Goal: Information Seeking & Learning: Learn about a topic

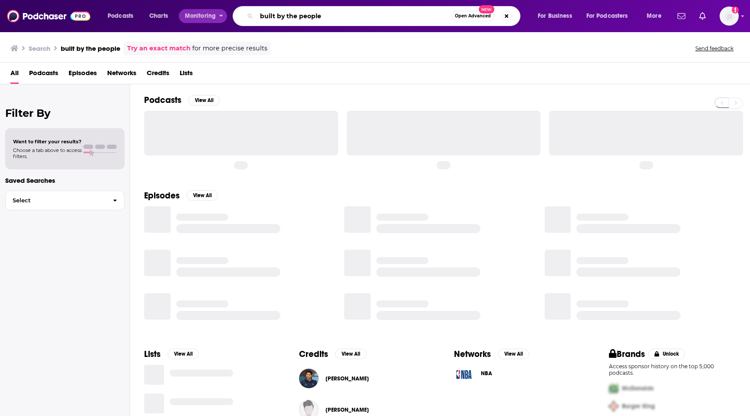
drag, startPoint x: 342, startPoint y: 16, endPoint x: 222, endPoint y: 16, distance: 119.8
click at [222, 16] on div "Podcasts Charts Monitoring built by the people Open Advanced New For Business F…" at bounding box center [386, 16] width 568 height 20
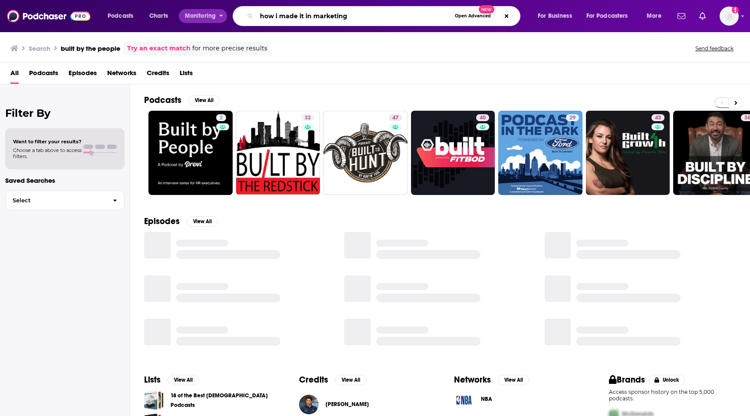
type input "how i made it in marketing"
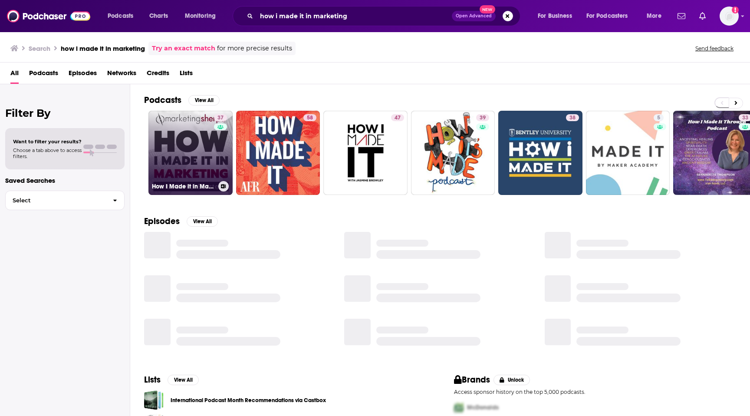
click at [191, 140] on link "37 How I Made it in Marketing" at bounding box center [190, 153] width 84 height 84
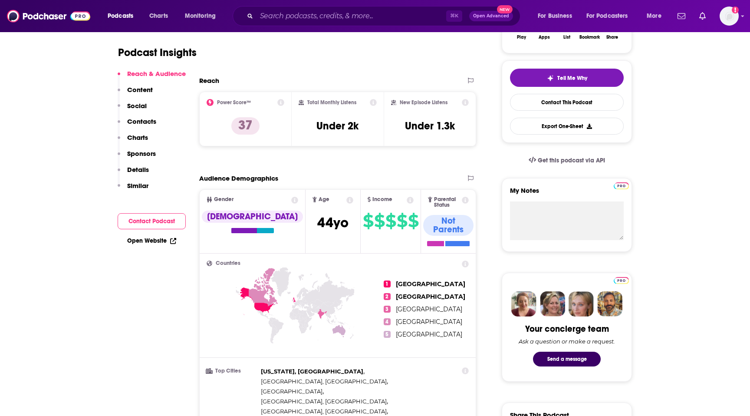
scroll to position [171, 0]
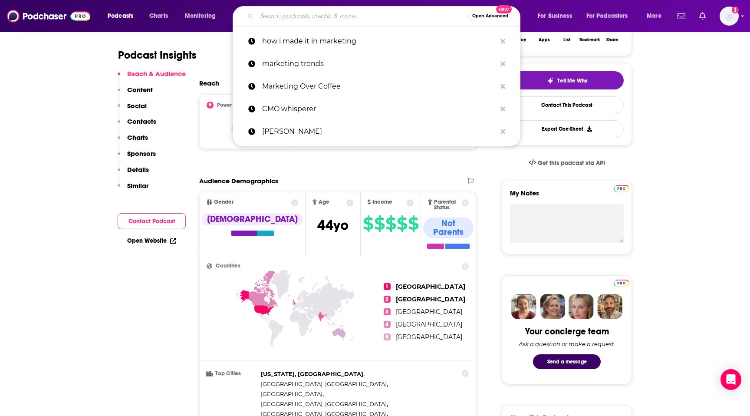
click at [367, 21] on input "Search podcasts, credits, & more..." at bounding box center [363, 16] width 212 height 14
paste input "Pipeline Visionarie"
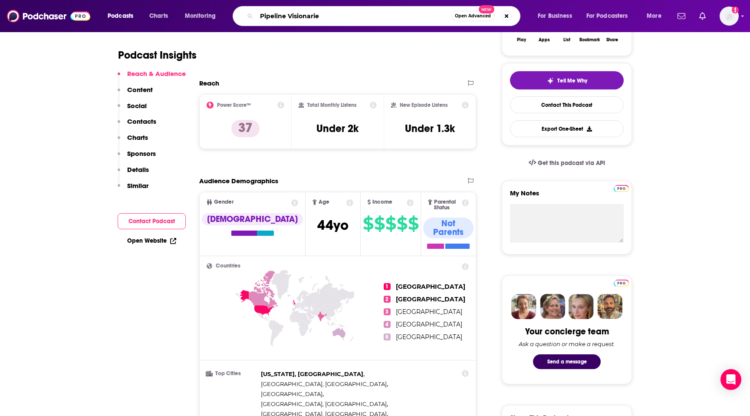
type input "Pipeline Visionaries"
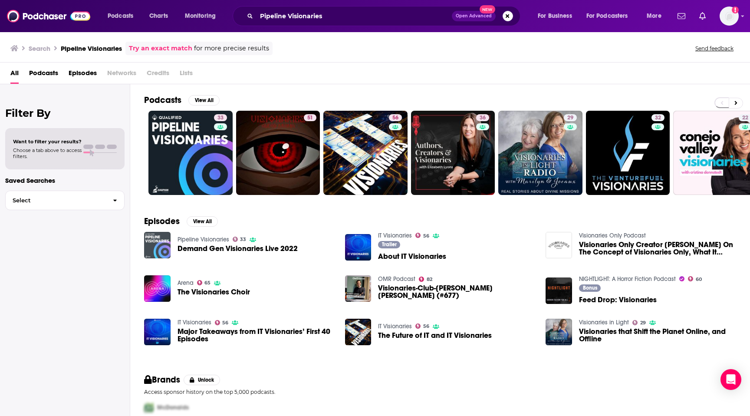
click at [158, 244] on img "Demand Gen Visionaries Live 2022" at bounding box center [157, 245] width 26 height 26
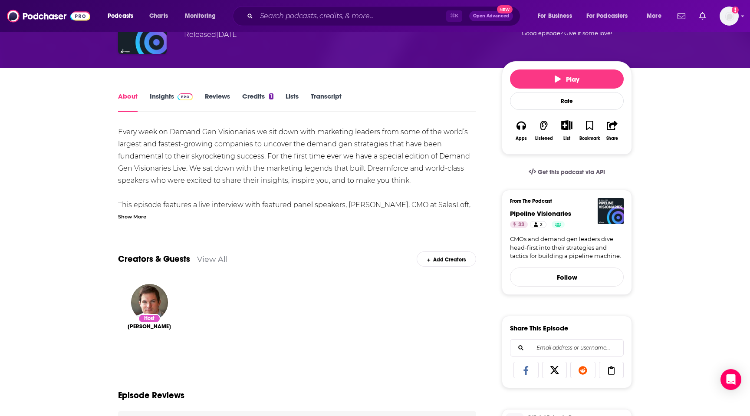
scroll to position [66, 0]
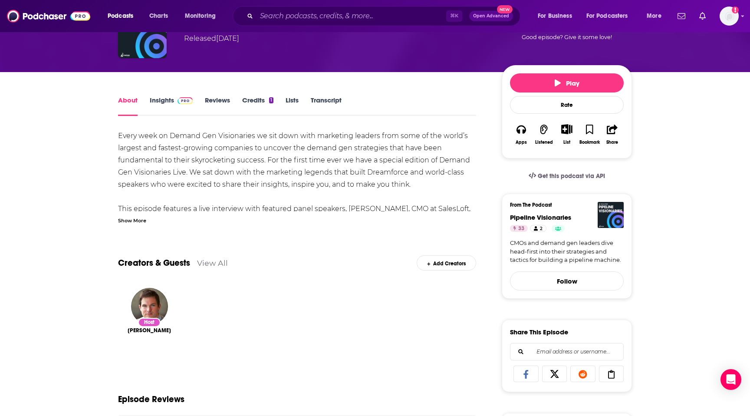
click at [161, 97] on link "Insights" at bounding box center [171, 106] width 43 height 20
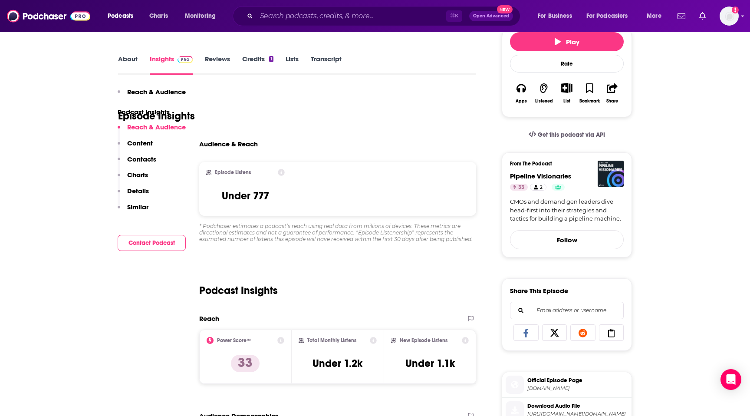
scroll to position [21, 0]
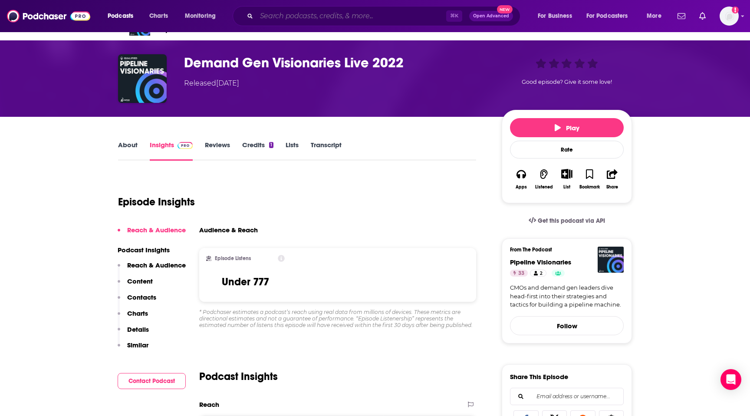
click at [295, 20] on input "Search podcasts, credits, & more..." at bounding box center [352, 16] width 190 height 14
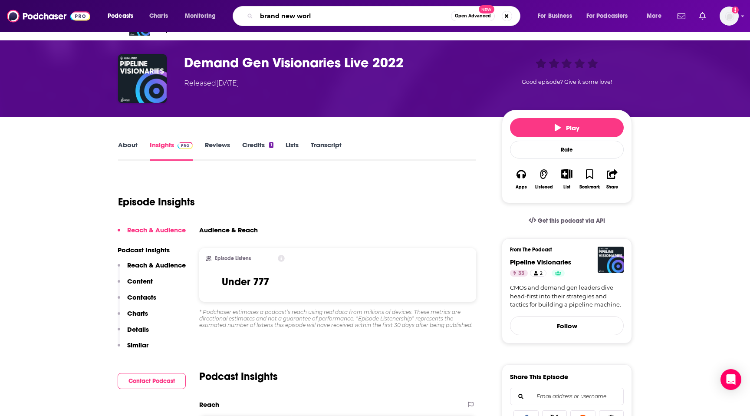
type input "brand new world"
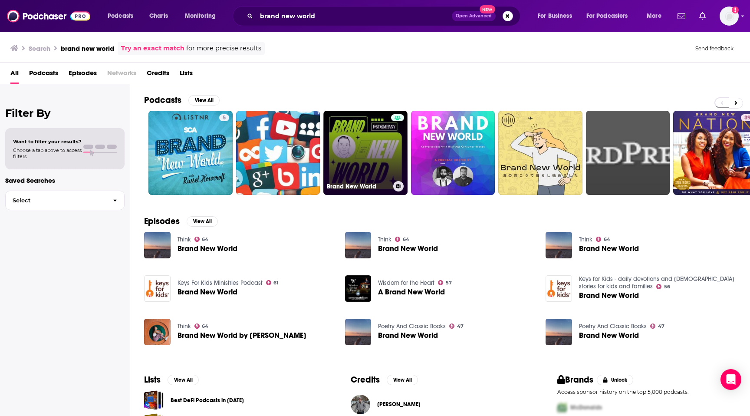
click at [377, 151] on link "Brand New World" at bounding box center [365, 153] width 84 height 84
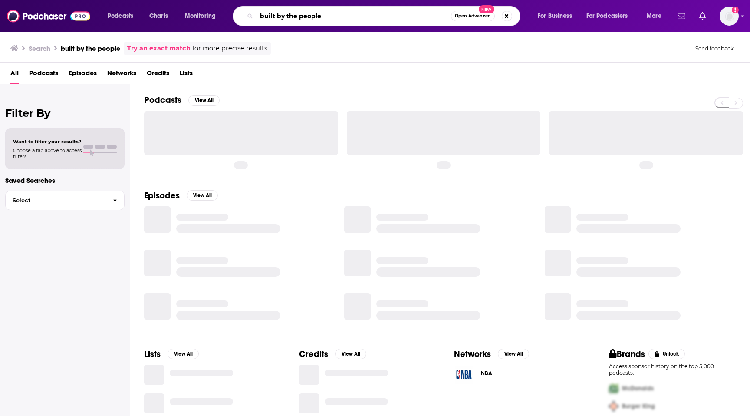
click at [286, 19] on input "built by the people" at bounding box center [354, 16] width 194 height 14
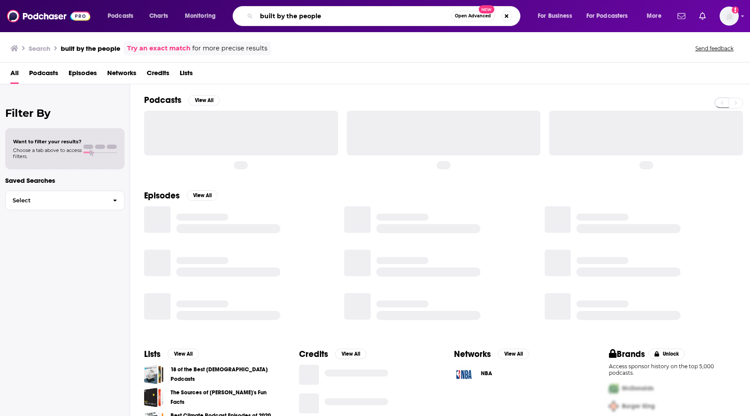
drag, startPoint x: 339, startPoint y: 18, endPoint x: 198, endPoint y: 12, distance: 140.8
click at [198, 12] on div "Podcasts Charts Monitoring built by the people Open Advanced New For Business F…" at bounding box center [386, 16] width 568 height 20
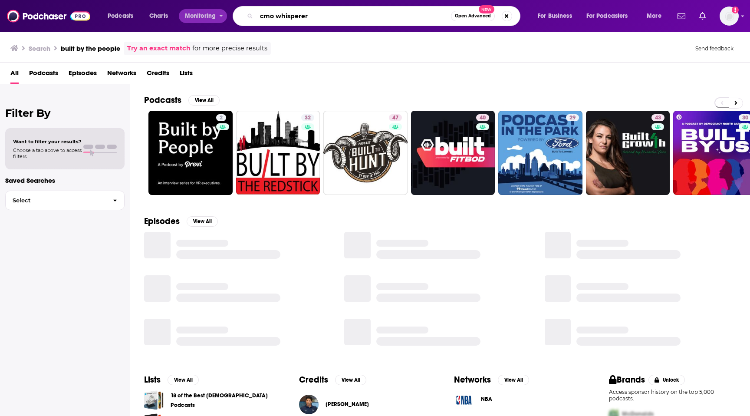
type input "cmo whisperer"
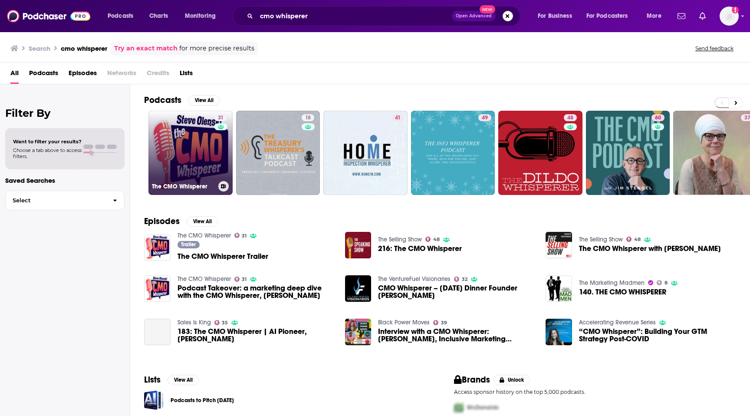
click at [201, 144] on link "31 The CMO Whisperer" at bounding box center [190, 153] width 84 height 84
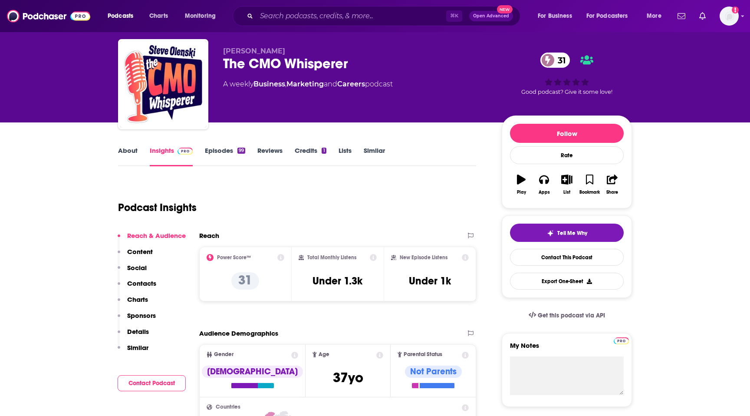
scroll to position [20, 0]
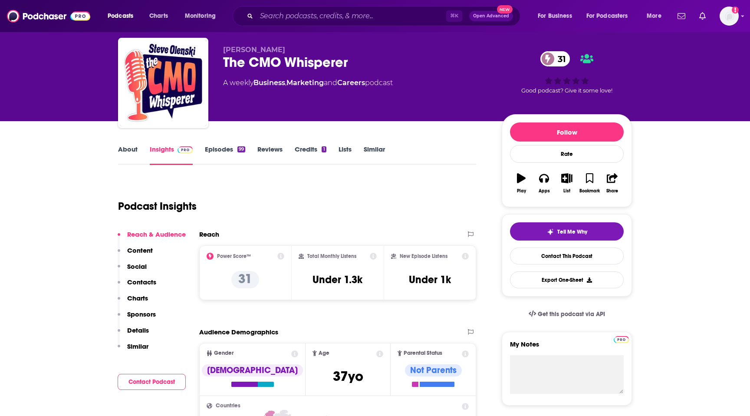
click at [124, 152] on link "About" at bounding box center [128, 155] width 20 height 20
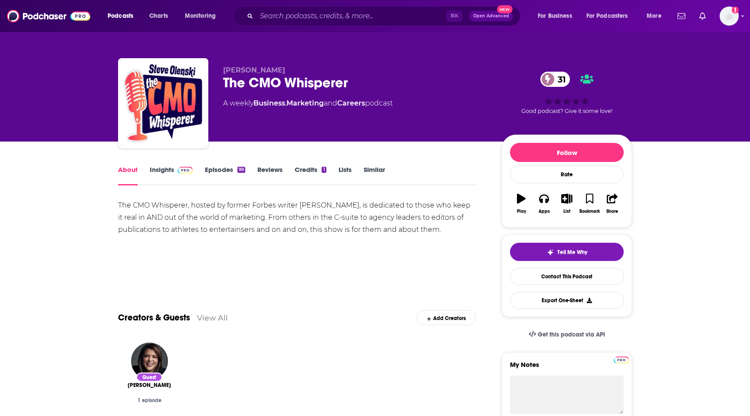
click at [219, 174] on link "Episodes 99" at bounding box center [225, 175] width 40 height 20
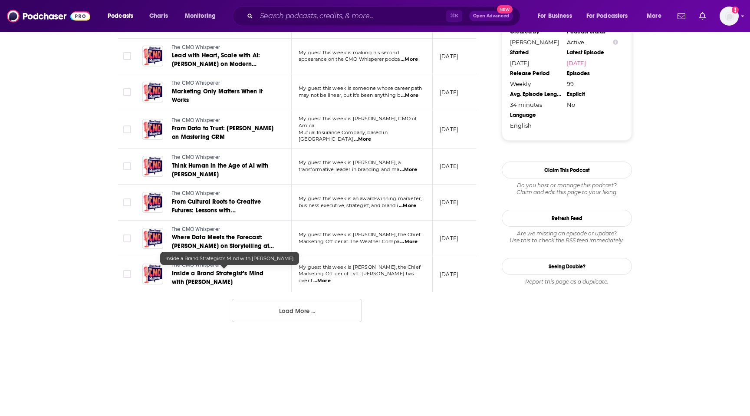
scroll to position [888, 0]
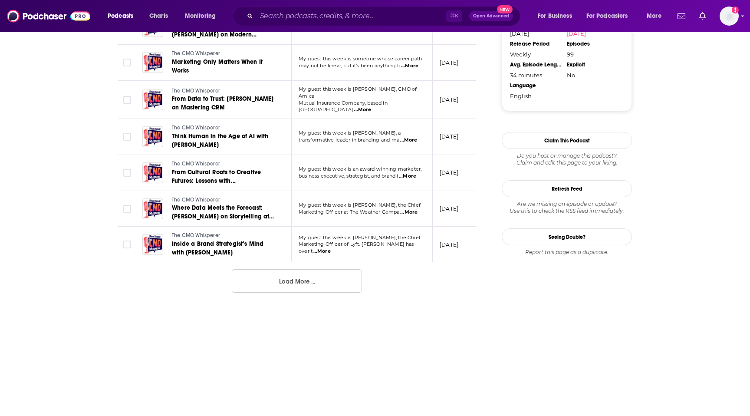
click at [281, 271] on button "Load More ..." at bounding box center [297, 280] width 130 height 23
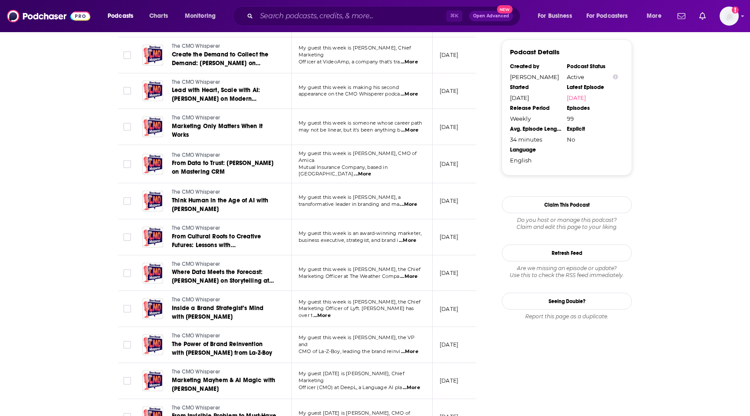
scroll to position [823, 0]
click at [312, 20] on input "Search podcasts, credits, & more..." at bounding box center [352, 16] width 190 height 14
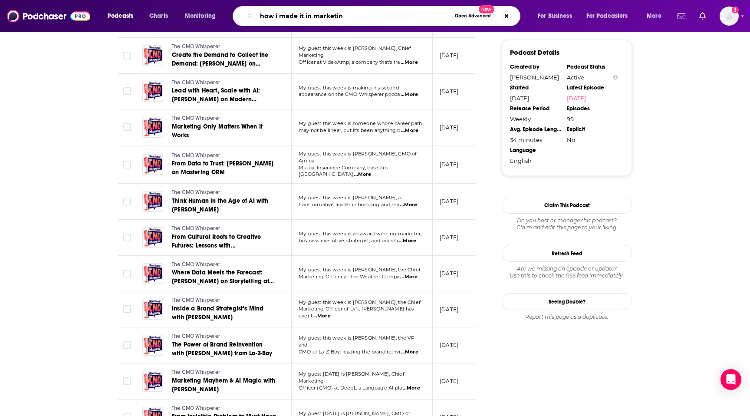
type input "how i made it in marketing"
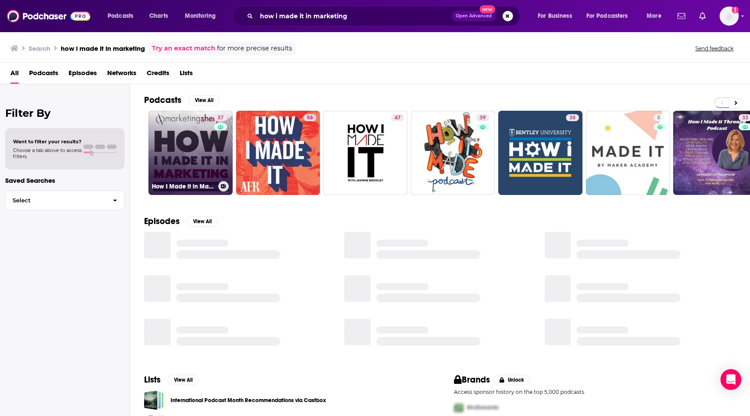
click at [186, 160] on link "37 How I Made it in Marketing" at bounding box center [190, 153] width 84 height 84
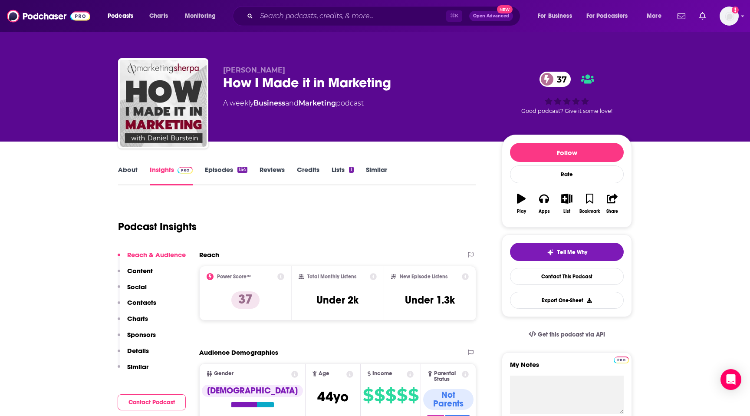
click at [125, 172] on link "About" at bounding box center [128, 175] width 20 height 20
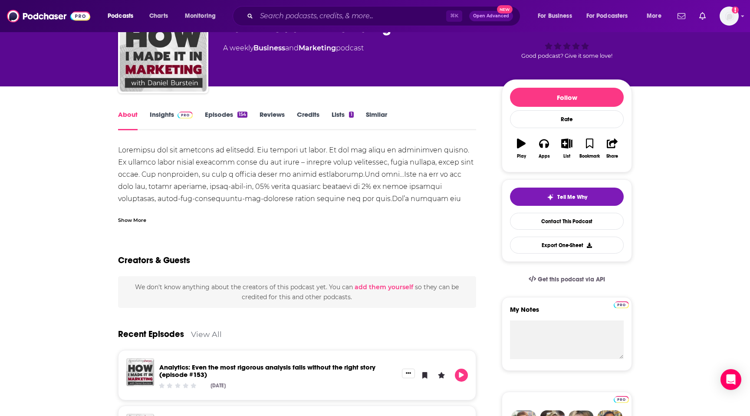
scroll to position [63, 0]
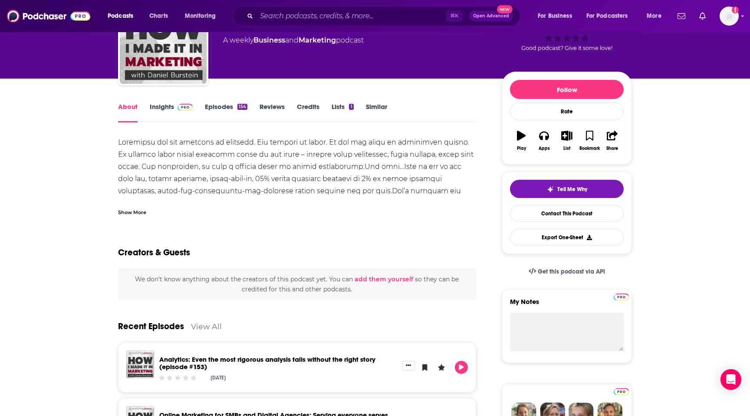
click at [144, 212] on div "Show More" at bounding box center [132, 211] width 28 height 8
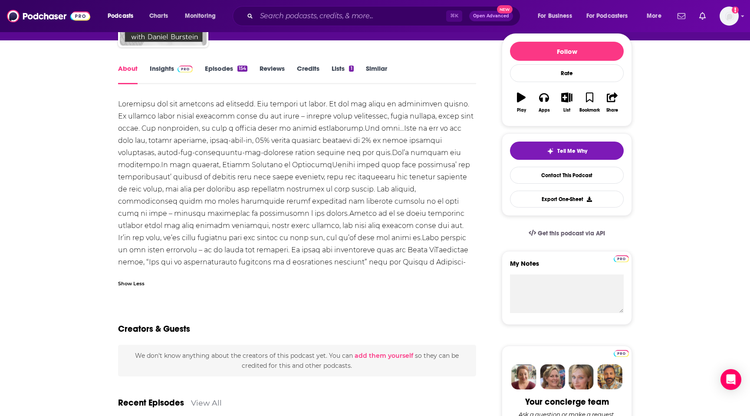
scroll to position [102, 0]
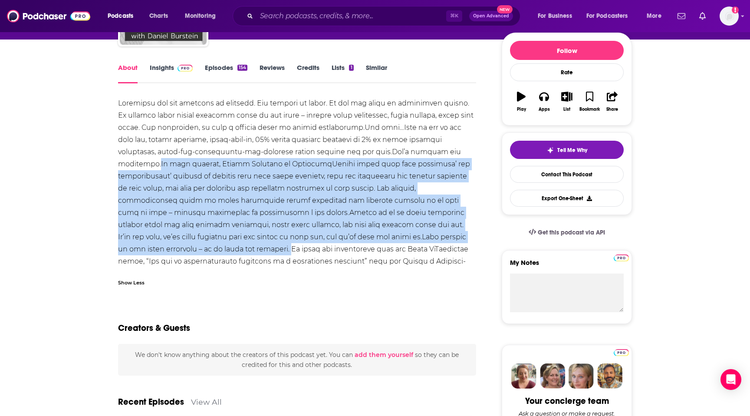
drag, startPoint x: 405, startPoint y: 150, endPoint x: 423, endPoint y: 237, distance: 89.5
click at [423, 237] on div "https://meclabs.com/course/ )." at bounding box center [297, 188] width 358 height 182
copy div "In this podcast, Daniel Burstein of MarketingSherpa dives deep into marketers’ …"
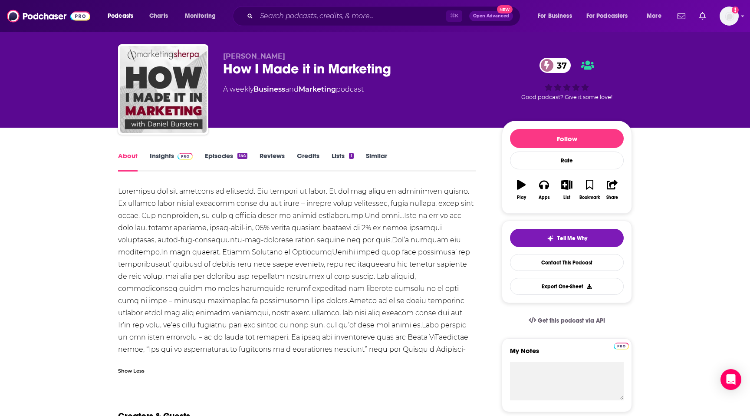
scroll to position [16, 0]
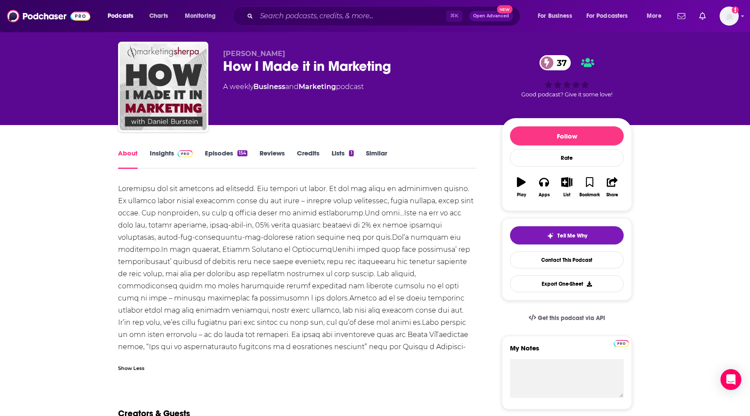
click at [224, 154] on link "Episodes 154" at bounding box center [226, 159] width 43 height 20
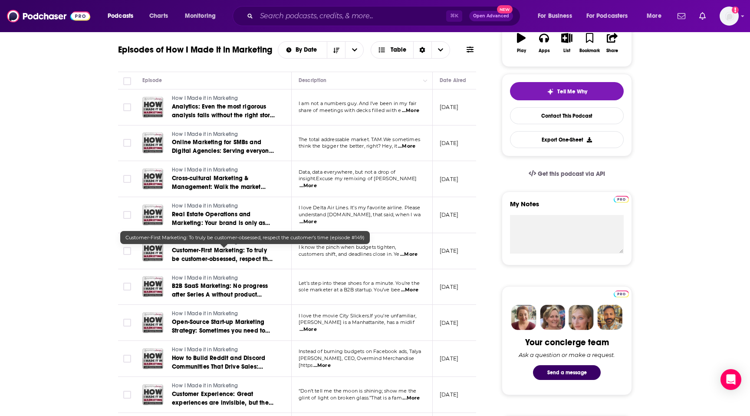
scroll to position [161, 0]
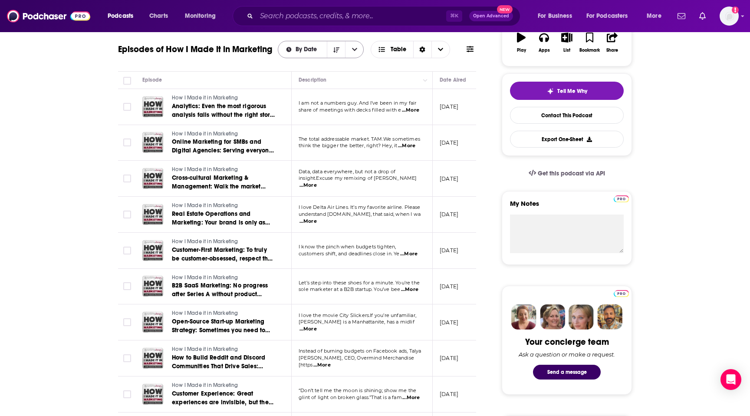
click at [306, 48] on span "By Date" at bounding box center [308, 49] width 24 height 6
click at [336, 52] on icon "Sort Direction" at bounding box center [336, 50] width 6 height 6
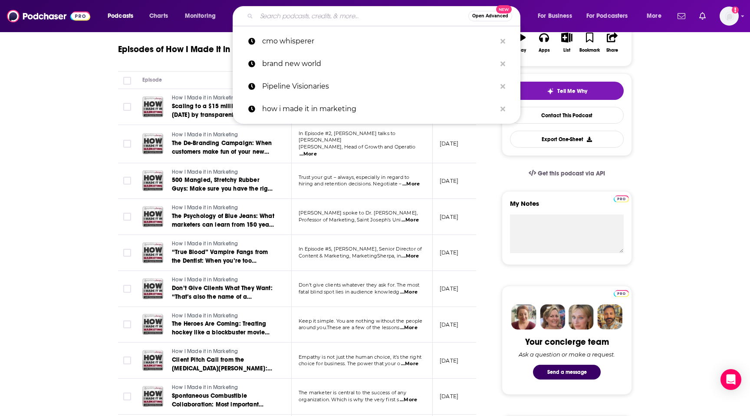
click at [293, 14] on input "Search podcasts, credits, & more..." at bounding box center [363, 16] width 212 height 14
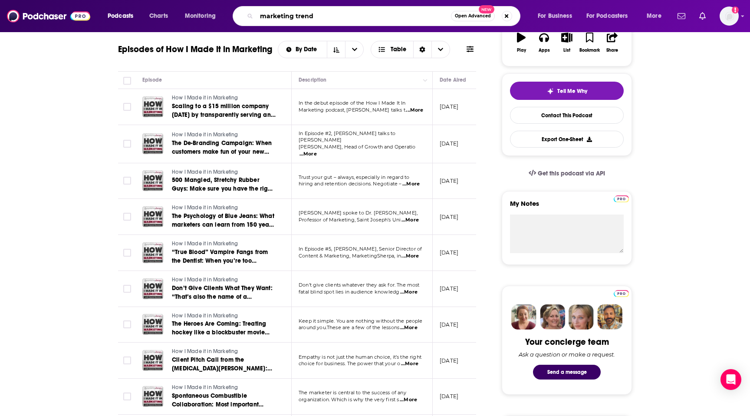
type input "marketing trends"
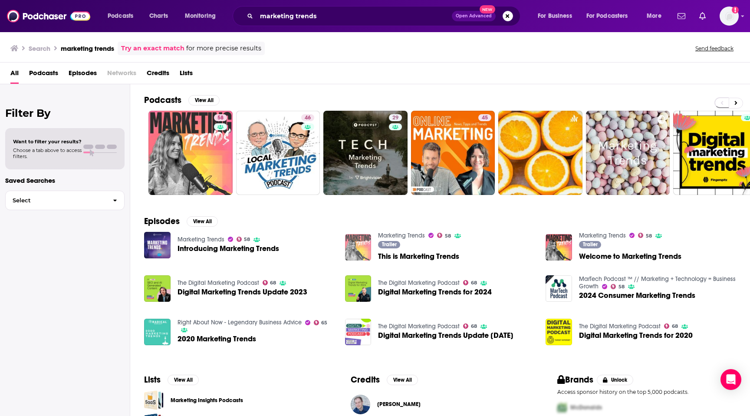
click at [366, 246] on img "This is Marketing Trends" at bounding box center [358, 247] width 26 height 26
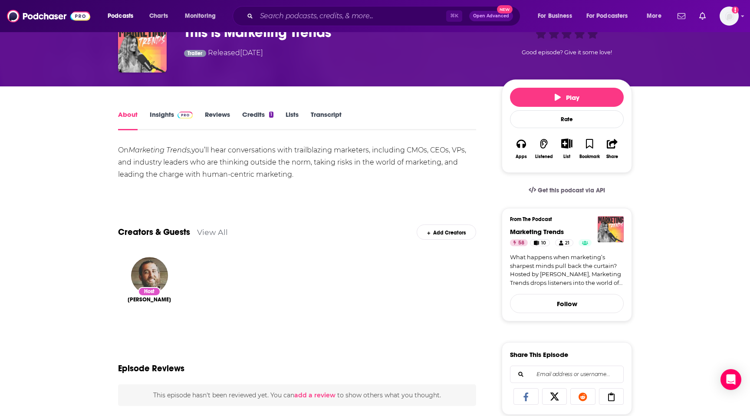
scroll to position [60, 0]
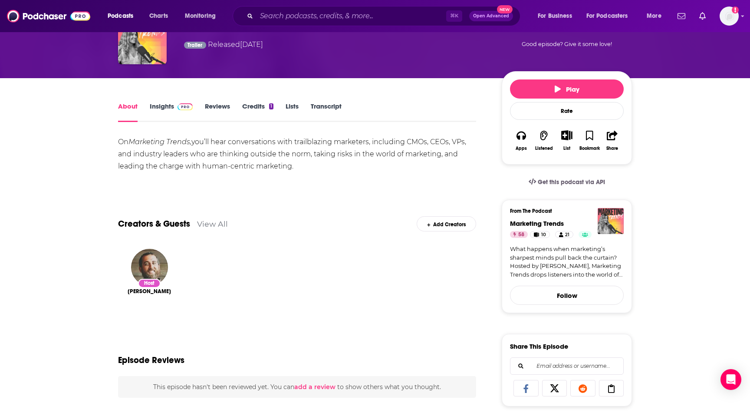
click at [169, 106] on link "Insights" at bounding box center [171, 112] width 43 height 20
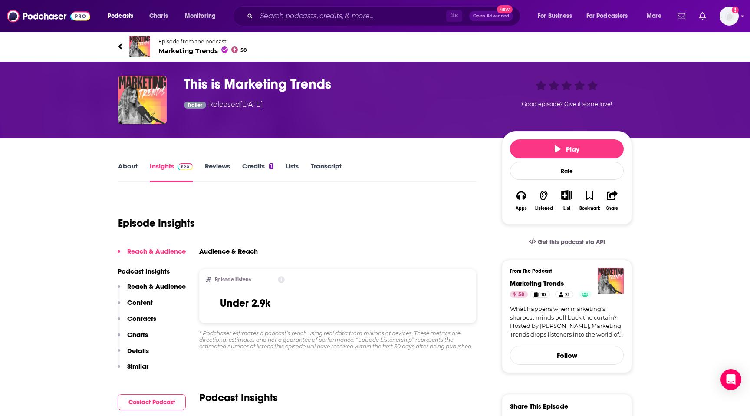
click at [291, 165] on link "Lists" at bounding box center [292, 172] width 13 height 20
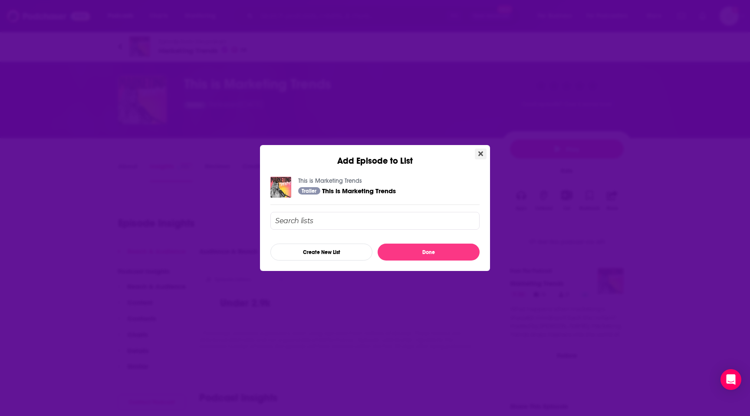
click at [483, 151] on button "Close" at bounding box center [481, 153] width 12 height 11
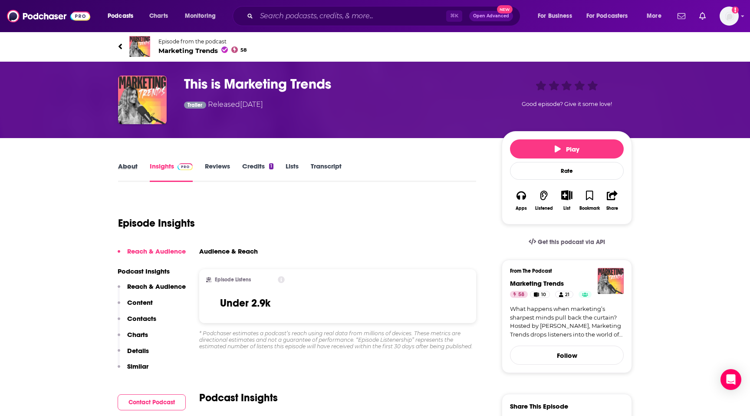
click at [141, 170] on div "About" at bounding box center [134, 172] width 32 height 20
click at [132, 170] on link "About" at bounding box center [128, 172] width 20 height 20
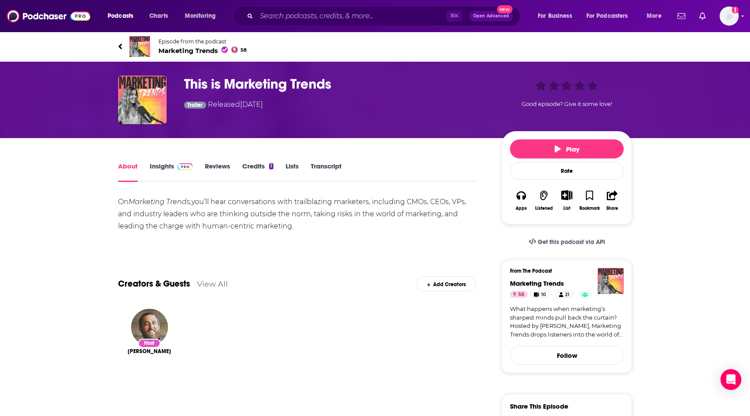
click at [216, 168] on link "Reviews" at bounding box center [217, 172] width 25 height 20
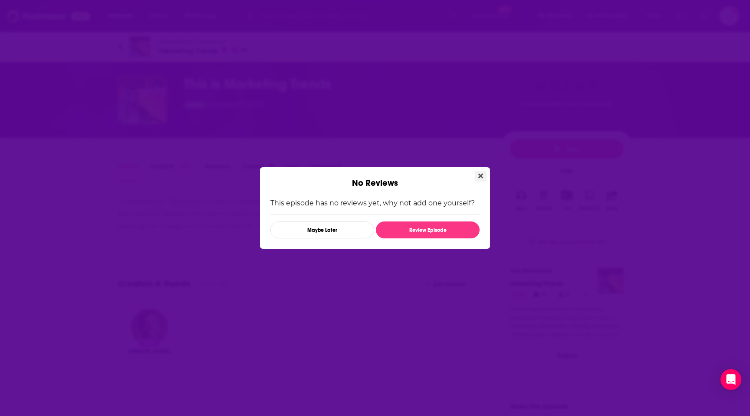
click at [480, 178] on icon "Close" at bounding box center [480, 175] width 5 height 7
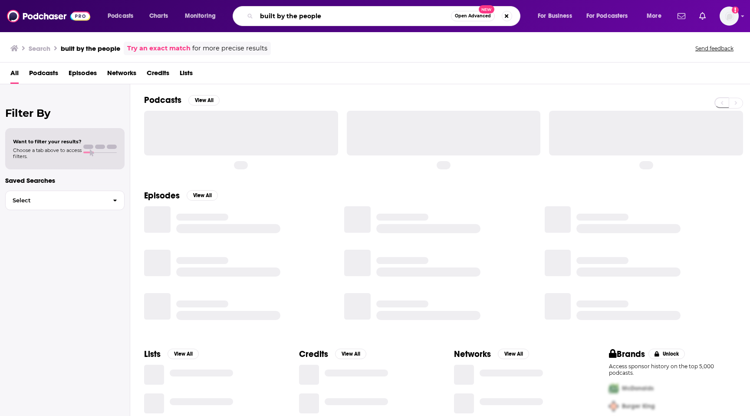
drag, startPoint x: 327, startPoint y: 14, endPoint x: 233, endPoint y: 12, distance: 94.2
click at [233, 12] on div "built by the people Open Advanced New" at bounding box center [377, 16] width 288 height 20
paste input "Marketing School"
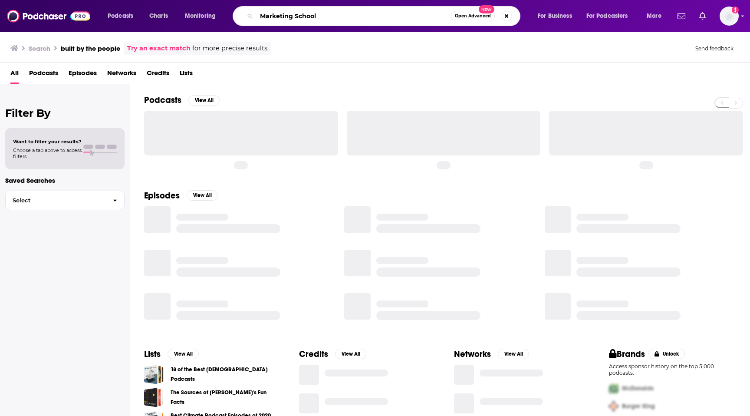
type input "Marketing School"
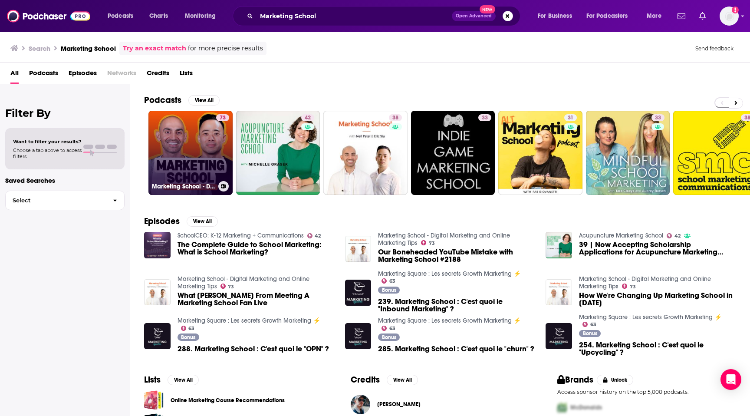
click at [179, 132] on link "73 Marketing School - Digital Marketing and Online Marketing Tips" at bounding box center [190, 153] width 84 height 84
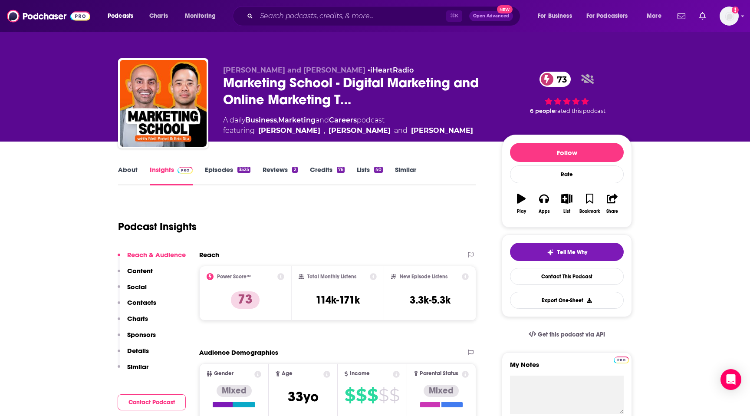
click at [230, 165] on link "Episodes 3525" at bounding box center [228, 175] width 46 height 20
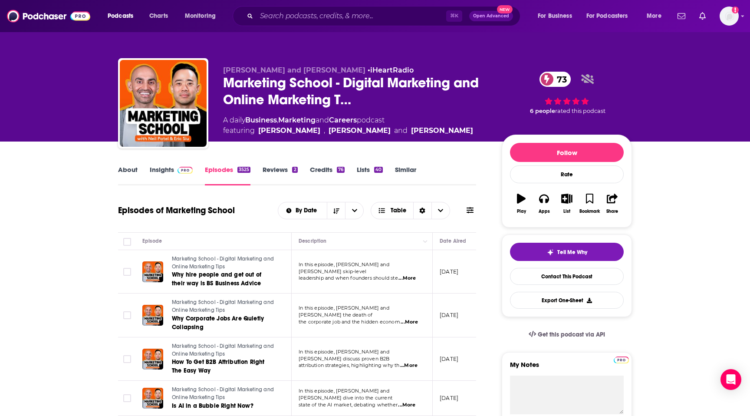
click at [171, 171] on link "Insights" at bounding box center [171, 175] width 43 height 20
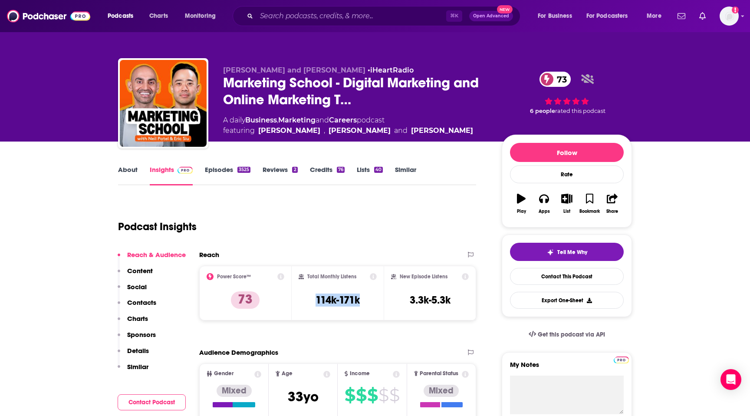
drag, startPoint x: 307, startPoint y: 299, endPoint x: 363, endPoint y: 298, distance: 56.0
click at [363, 298] on div "Total Monthly Listens 114k-171k" at bounding box center [338, 293] width 79 height 40
copy h3 "114k-171k"
click at [220, 172] on link "Episodes 3525" at bounding box center [228, 175] width 46 height 20
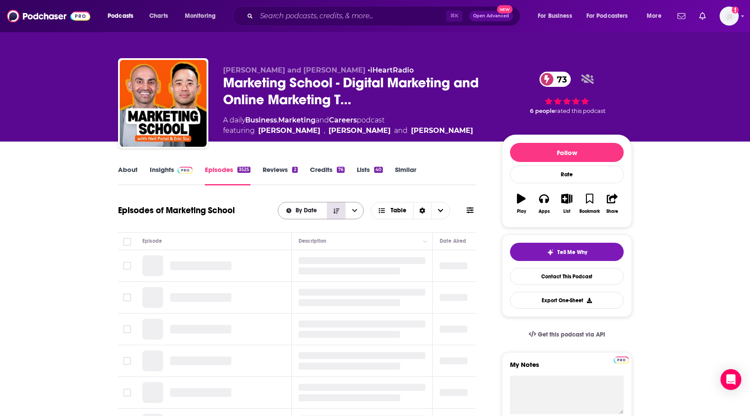
click at [336, 210] on icon "Sort Direction" at bounding box center [336, 211] width 6 height 6
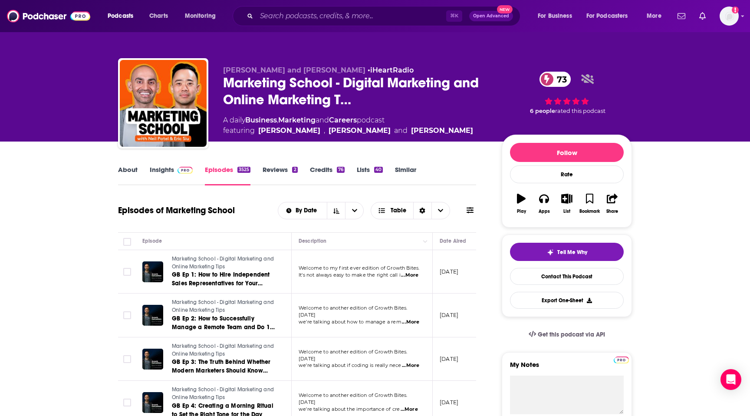
click at [123, 171] on link "About" at bounding box center [128, 175] width 20 height 20
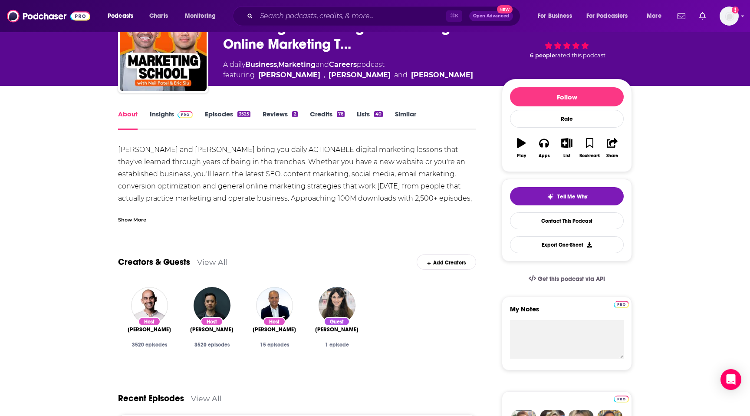
scroll to position [56, 0]
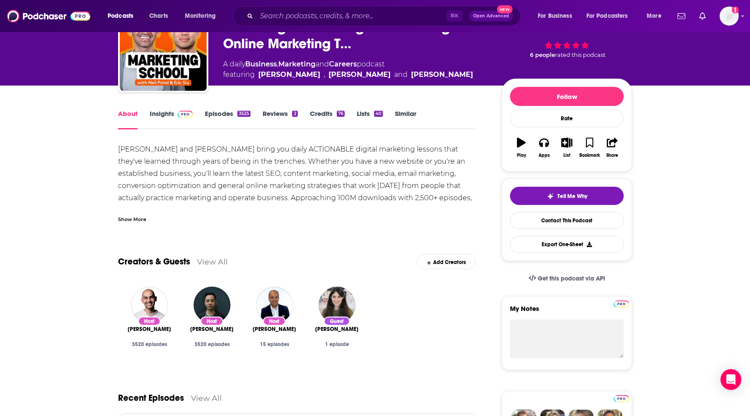
click at [128, 219] on div "Show More" at bounding box center [132, 218] width 28 height 8
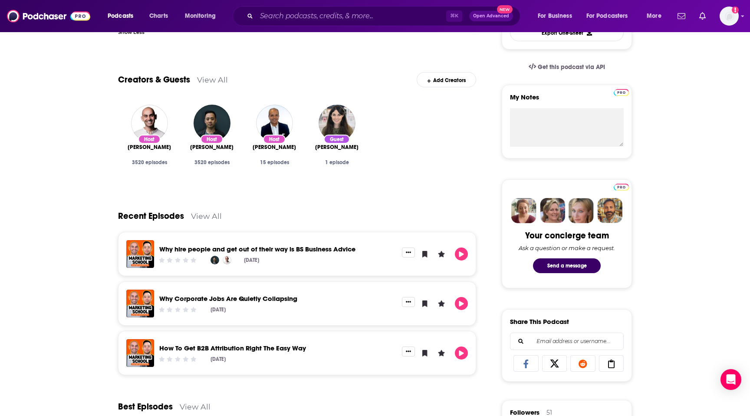
scroll to position [271, 0]
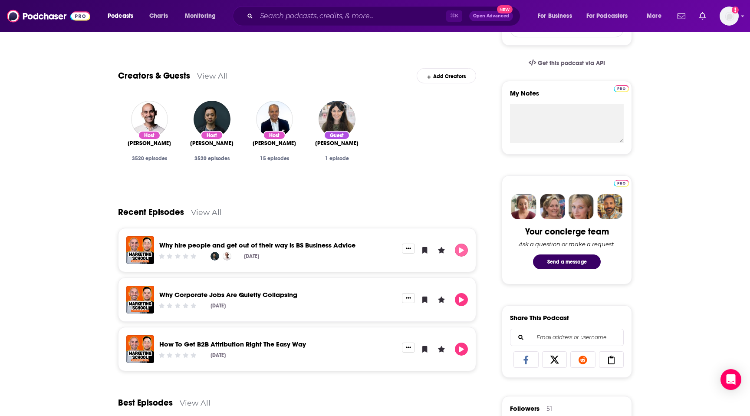
click at [461, 247] on button "Play" at bounding box center [461, 249] width 13 height 13
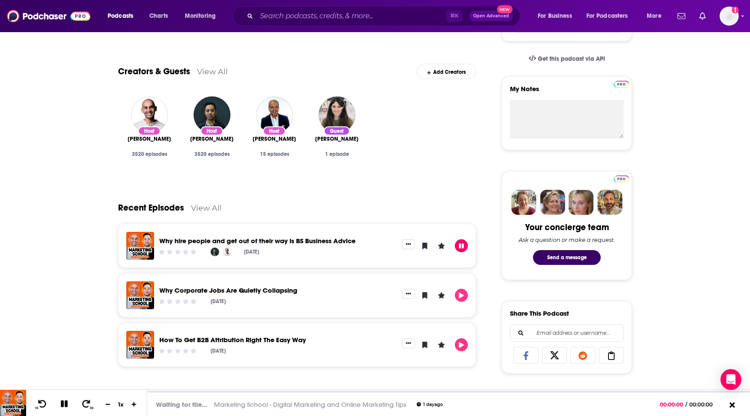
scroll to position [276, 0]
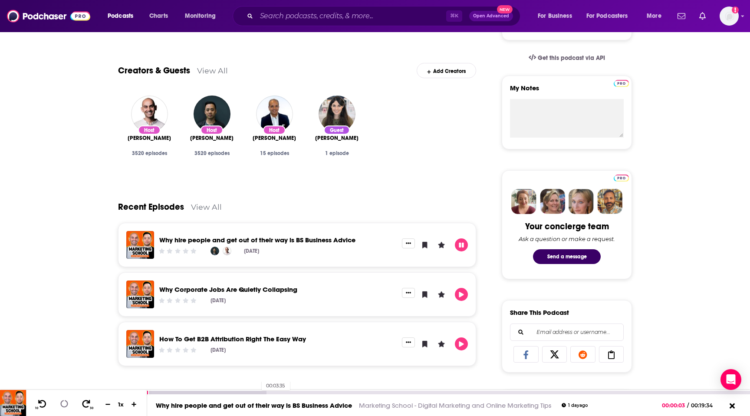
click at [257, 392] on div at bounding box center [206, 392] width 119 height 3
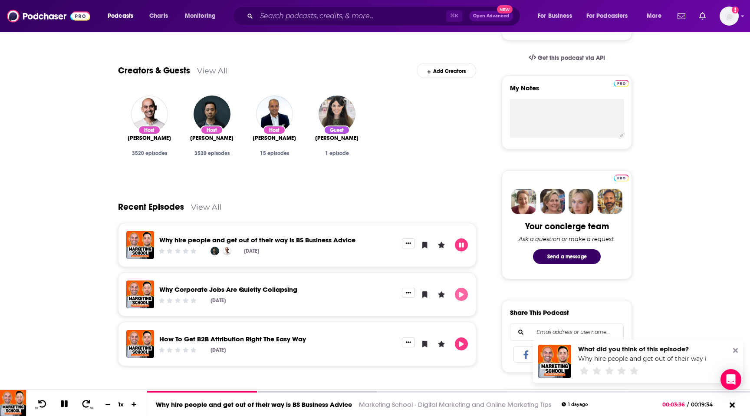
click at [461, 293] on icon "Play" at bounding box center [461, 295] width 5 height 6
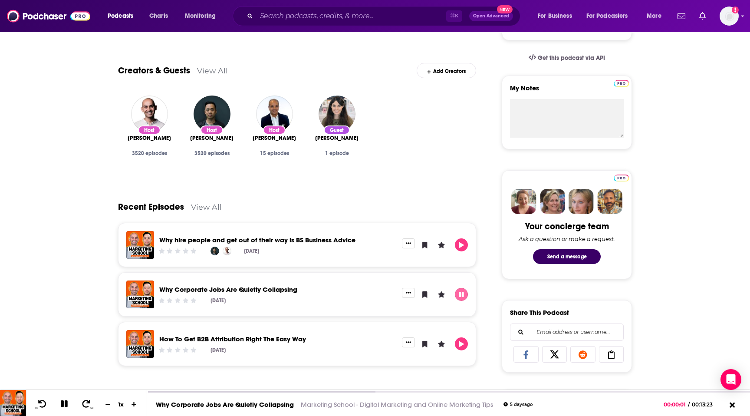
scroll to position [285, 0]
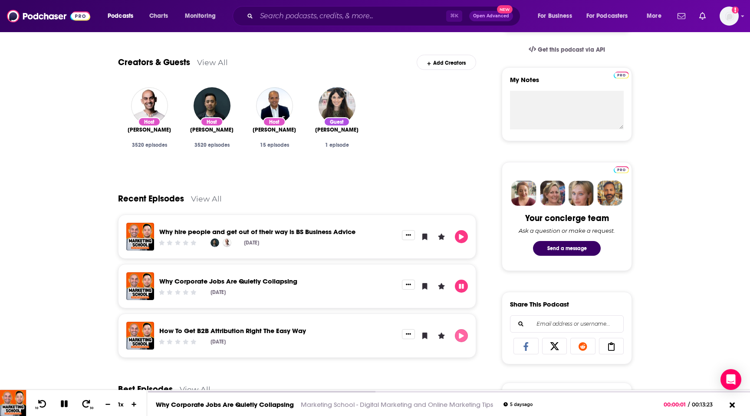
click at [462, 332] on button "Play" at bounding box center [461, 335] width 13 height 13
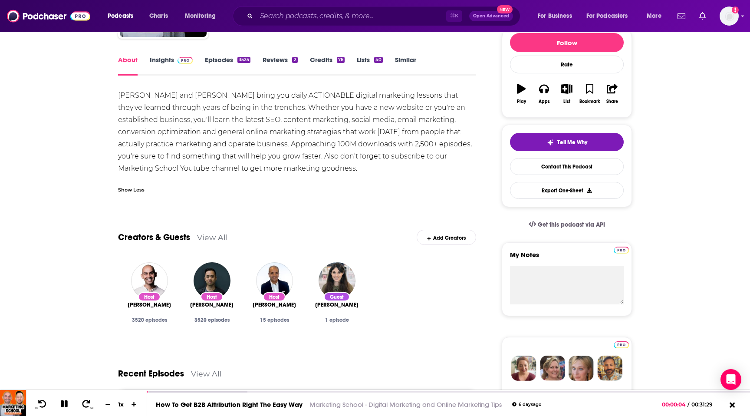
scroll to position [0, 0]
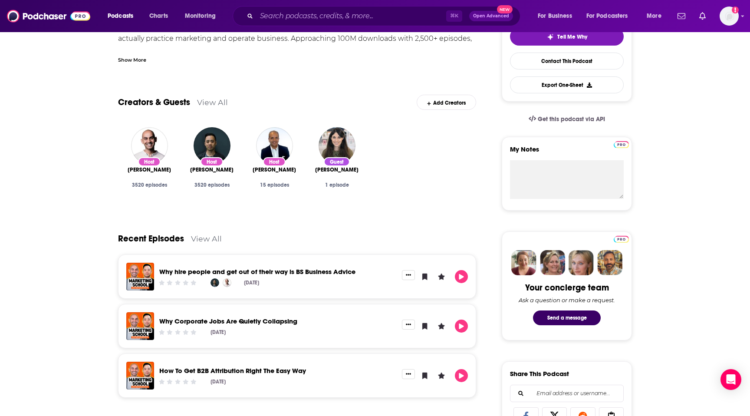
scroll to position [218, 0]
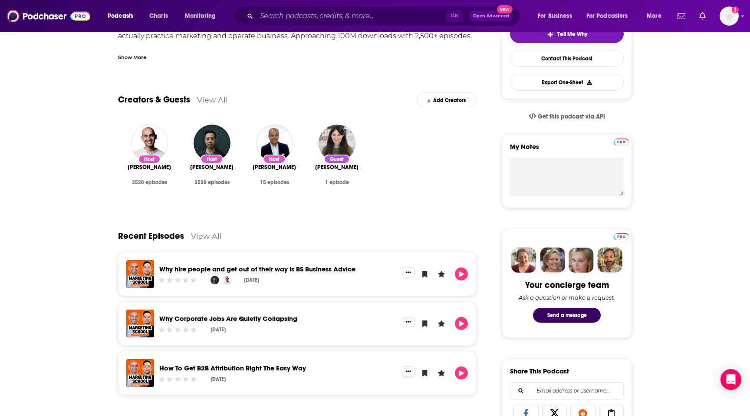
click at [337, 323] on div "Why Corporate Jobs Are Quietly Collapsing" at bounding box center [277, 320] width 237 height 10
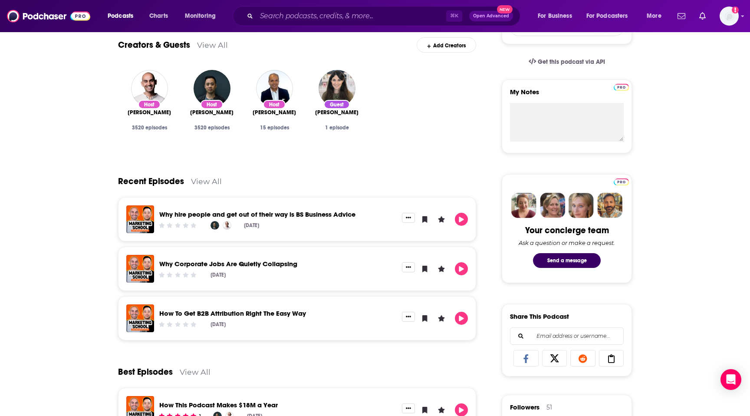
scroll to position [274, 0]
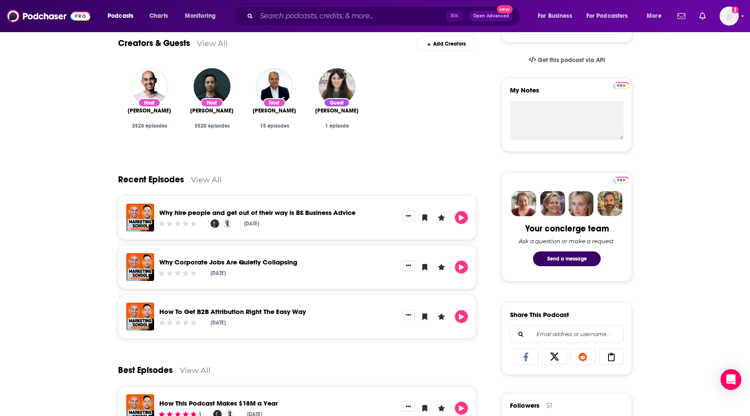
click at [205, 41] on link "View All" at bounding box center [212, 43] width 31 height 9
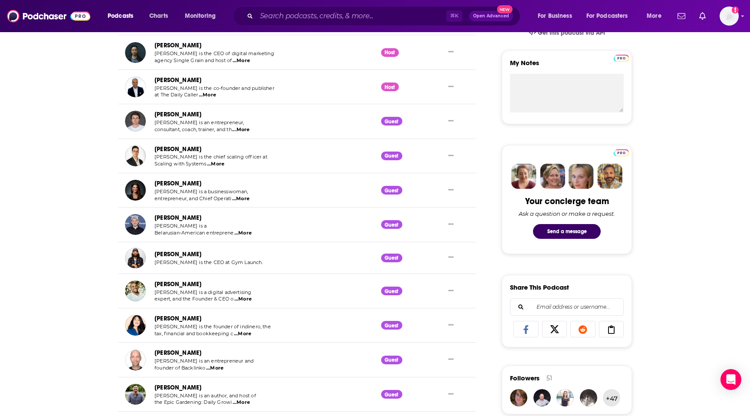
scroll to position [304, 0]
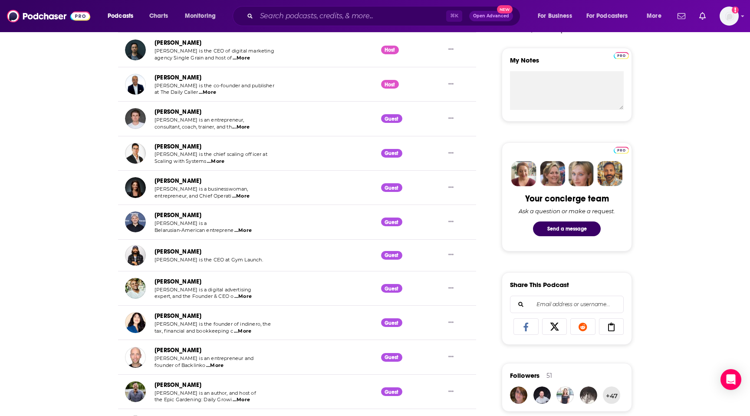
click at [215, 162] on span "...More" at bounding box center [215, 161] width 17 height 7
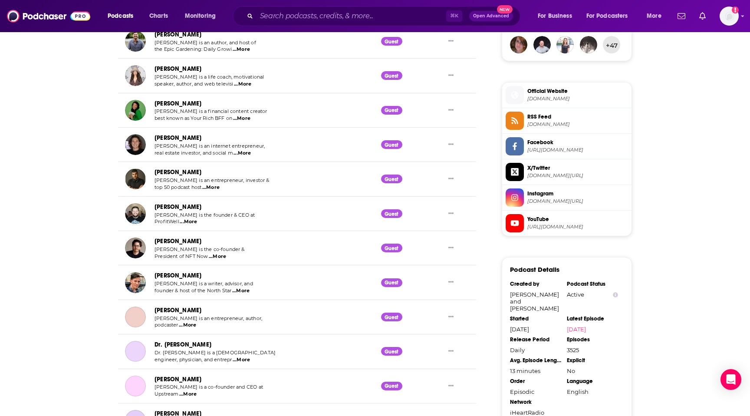
scroll to position [813, 0]
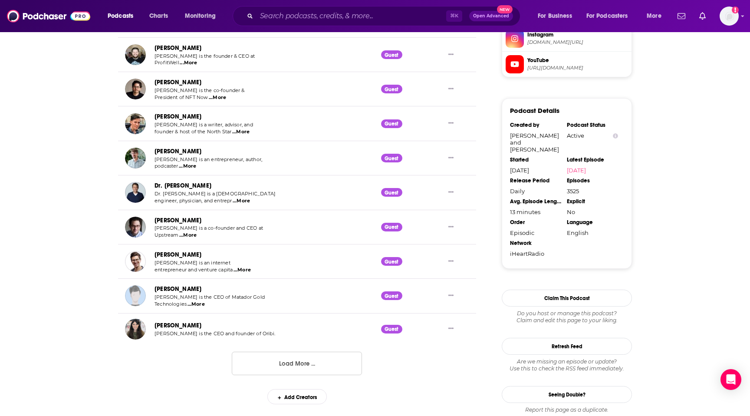
click at [295, 365] on button "Load More ..." at bounding box center [297, 363] width 130 height 23
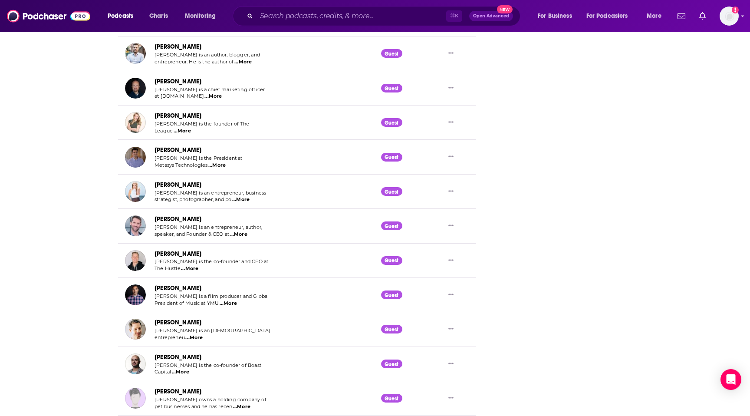
scroll to position [1364, 0]
click at [344, 9] on div "⌘ K Open Advanced New" at bounding box center [377, 16] width 288 height 20
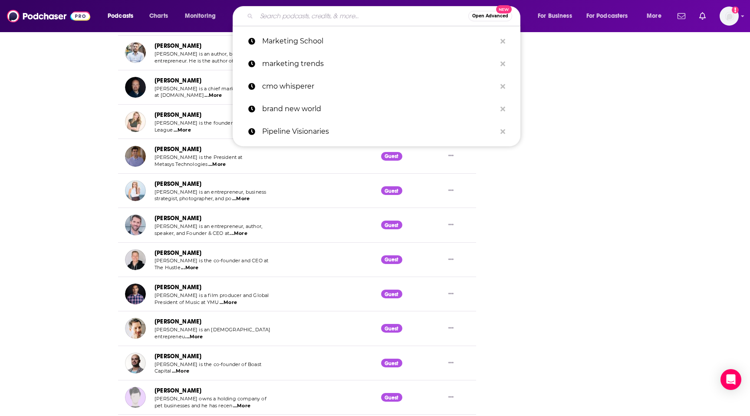
click at [340, 17] on input "Search podcasts, credits, & more..." at bounding box center [363, 16] width 212 height 14
paste input "MFCEO podcast"
type input "MFCEO podcast"
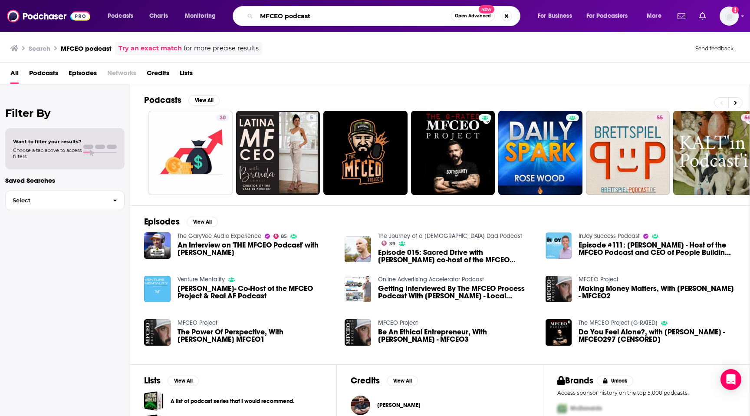
drag, startPoint x: 320, startPoint y: 17, endPoint x: 235, endPoint y: 17, distance: 85.5
click at [235, 17] on div "MFCEO podcast Open Advanced New" at bounding box center [377, 16] width 288 height 20
paste input "Hidden Brain"
type input "Hidden Brain"
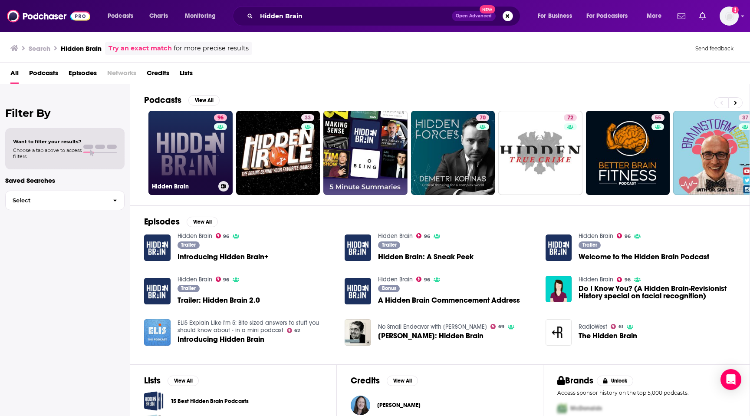
click at [207, 134] on link "96 Hidden Brain" at bounding box center [190, 153] width 84 height 84
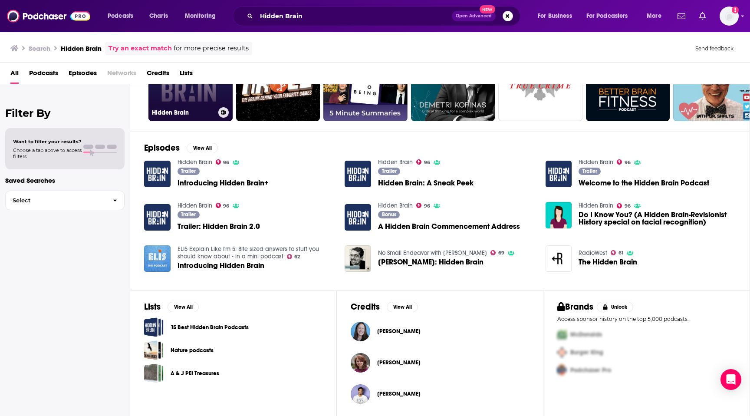
scroll to position [74, 0]
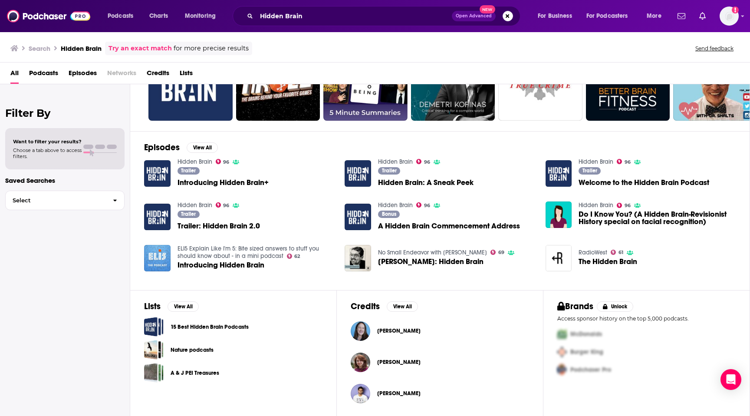
click at [202, 325] on link "15 Best Hidden Brain Podcasts" at bounding box center [210, 327] width 78 height 10
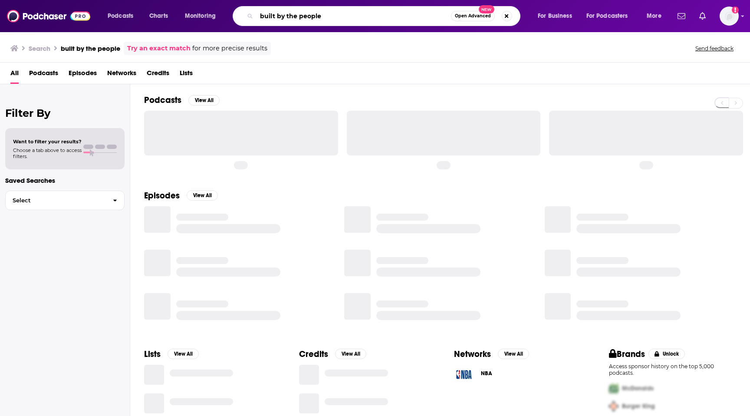
click at [305, 16] on input "built by the people" at bounding box center [354, 16] width 194 height 14
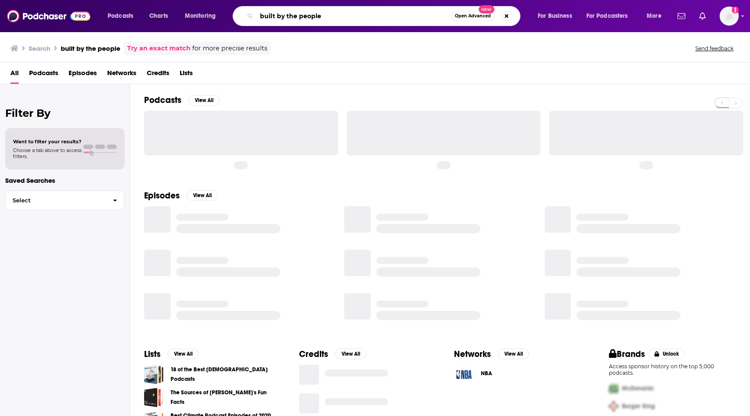
drag, startPoint x: 332, startPoint y: 15, endPoint x: 179, endPoint y: 15, distance: 152.8
click at [179, 15] on div "Podcasts Charts Monitoring built by the people Open Advanced New For Business F…" at bounding box center [386, 16] width 568 height 20
paste input "s"
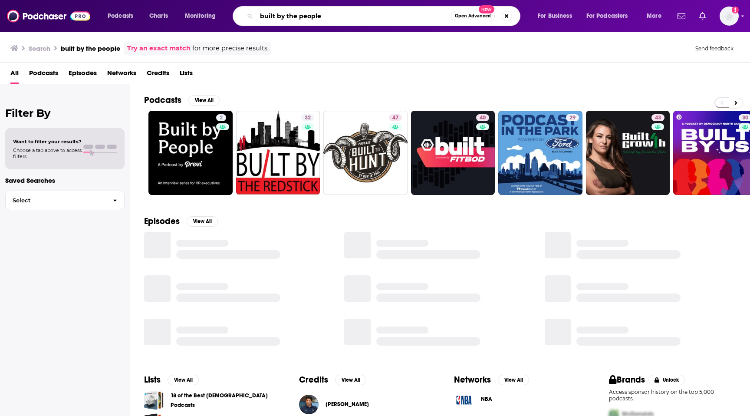
drag, startPoint x: 324, startPoint y: 18, endPoint x: 178, endPoint y: 18, distance: 146.7
click at [179, 18] on div "Podcasts Charts Monitoring built by the people Open Advanced New For Business F…" at bounding box center [386, 16] width 568 height 20
type input "scale or die"
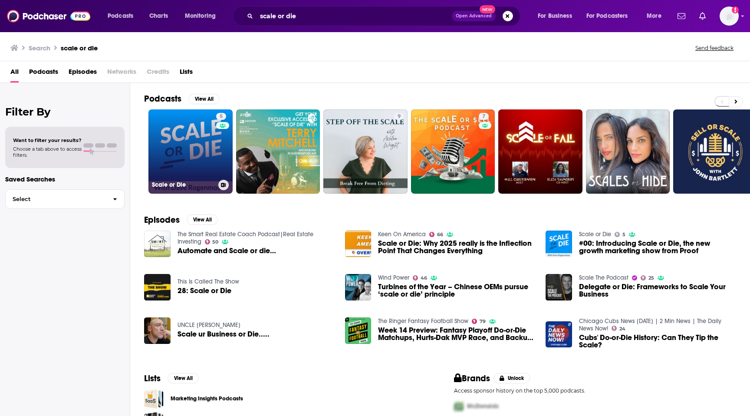
click at [185, 144] on link "5 Scale or Die" at bounding box center [190, 151] width 84 height 84
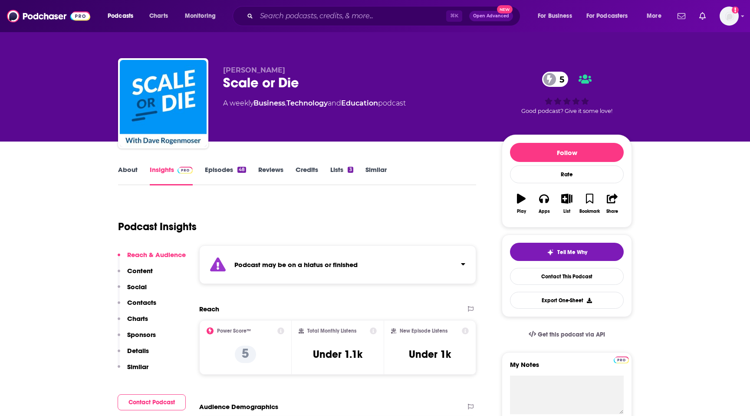
click at [125, 172] on link "About" at bounding box center [128, 175] width 20 height 20
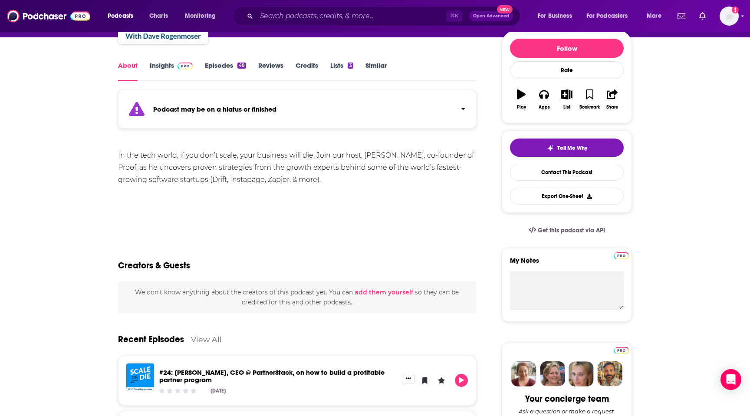
scroll to position [103, 0]
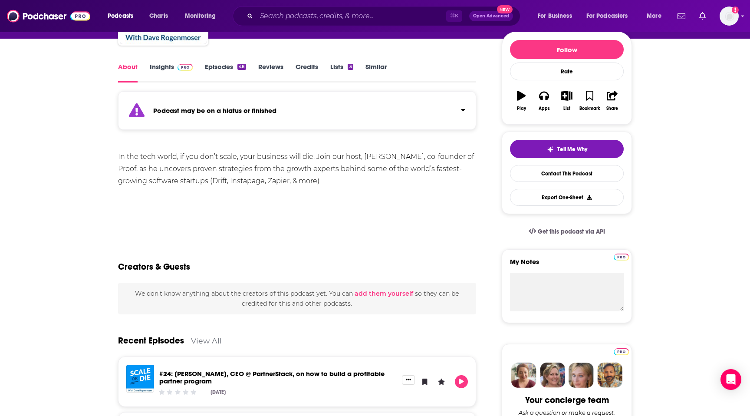
click at [219, 67] on link "Episodes 48" at bounding box center [225, 73] width 41 height 20
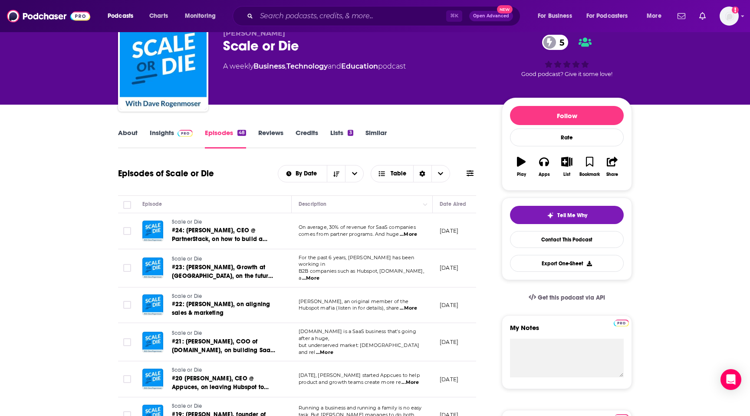
scroll to position [25, 0]
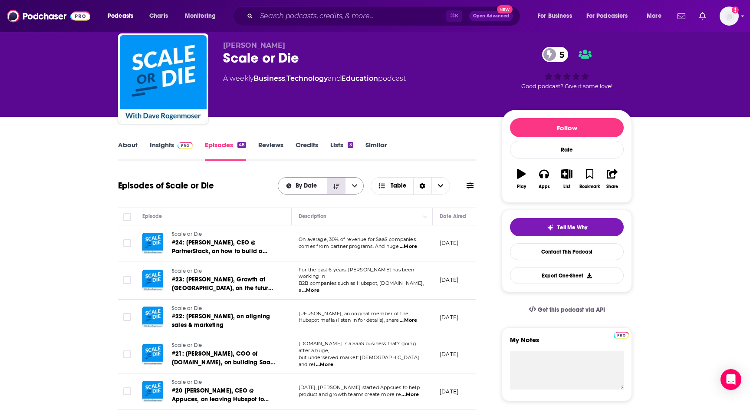
click at [339, 188] on icon "Sort Direction" at bounding box center [336, 186] width 6 height 6
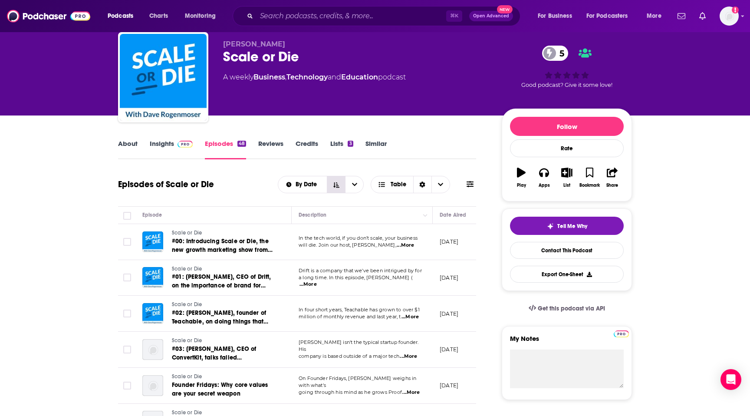
scroll to position [39, 0]
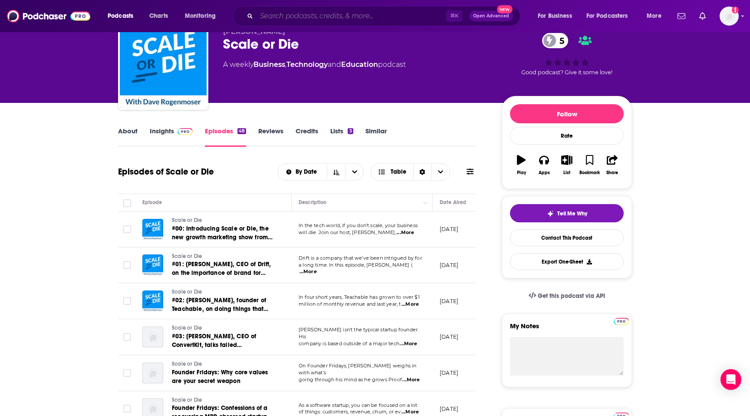
click at [329, 13] on input "Search podcasts, credits, & more..." at bounding box center [352, 16] width 190 height 14
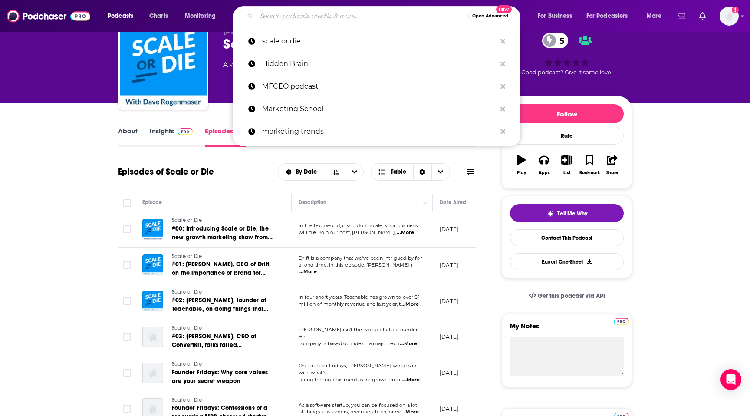
scroll to position [39, 0]
paste input "The MarTech Podcast"
type input "The MarTech Podcast"
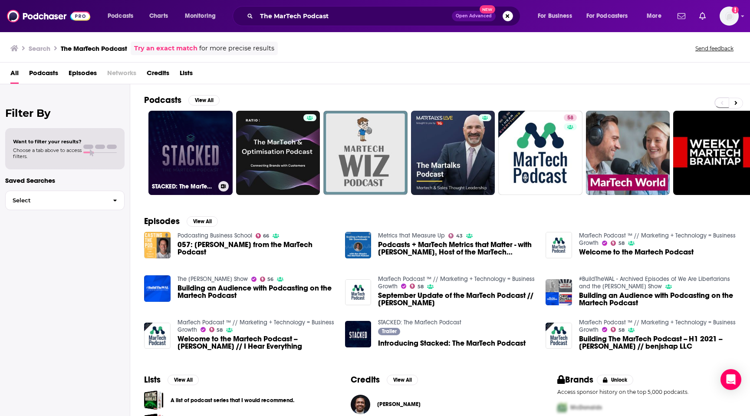
click at [192, 151] on link "STACKED: The MarTech Podcast" at bounding box center [190, 153] width 84 height 84
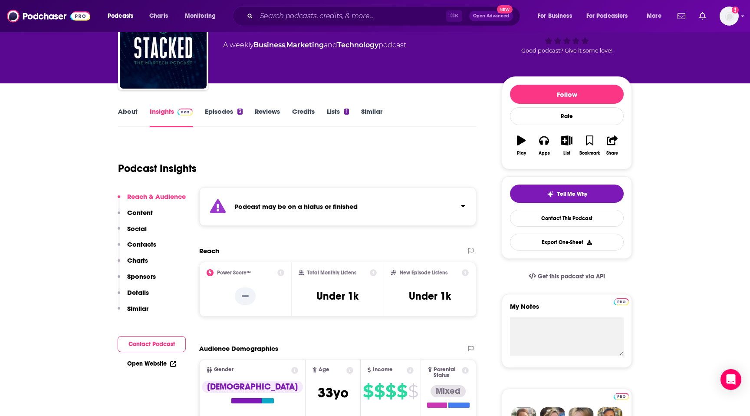
scroll to position [57, 0]
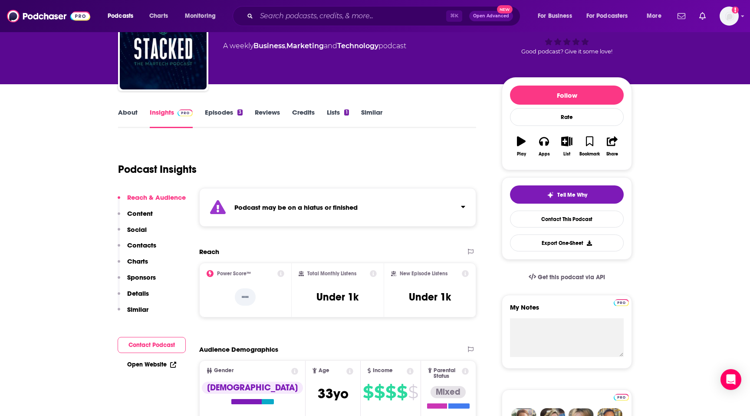
click at [233, 112] on link "Episodes 3" at bounding box center [224, 118] width 38 height 20
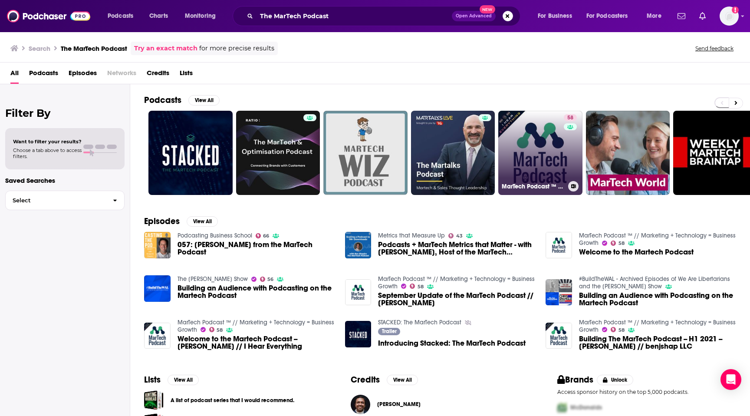
click at [523, 159] on link "58 MarTech Podcast ™ // Marketing + Technology = Business Growth" at bounding box center [540, 153] width 84 height 84
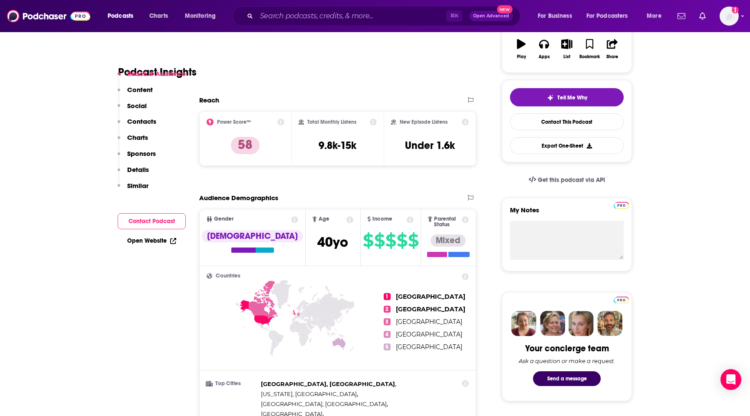
scroll to position [99, 0]
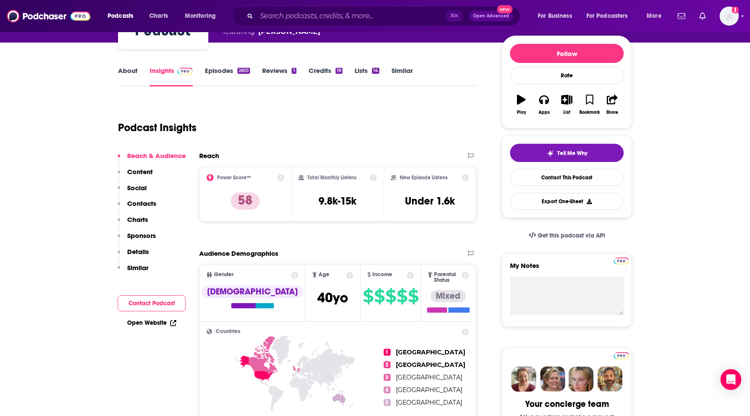
click at [225, 72] on link "Episodes 2610" at bounding box center [227, 76] width 45 height 20
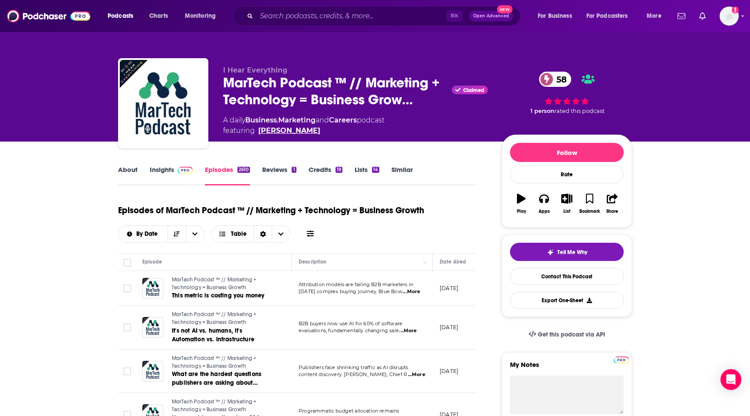
click at [272, 131] on link "[PERSON_NAME]" at bounding box center [289, 130] width 62 height 10
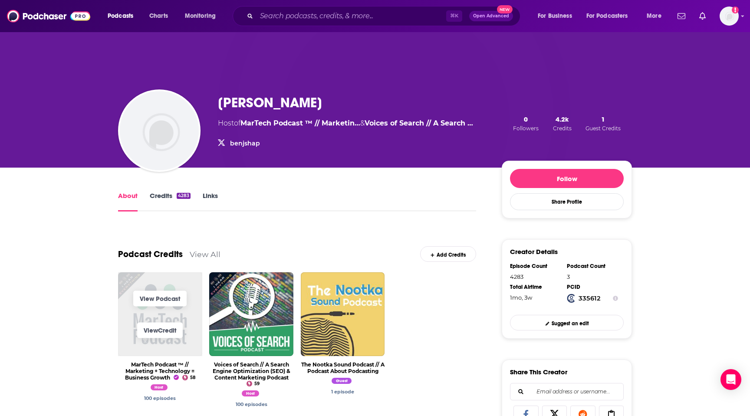
click at [127, 289] on span "View Podcast" at bounding box center [160, 299] width 84 height 32
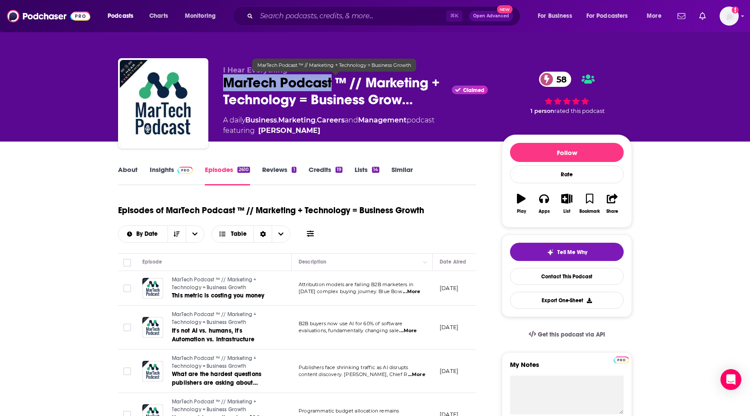
drag, startPoint x: 216, startPoint y: 82, endPoint x: 333, endPoint y: 82, distance: 116.8
click at [333, 83] on div "I Hear Everything MarTech Podcast ™ // Marketing + Technology = Business Grow… …" at bounding box center [375, 105] width 514 height 94
copy h2 "MarTech Podcast"
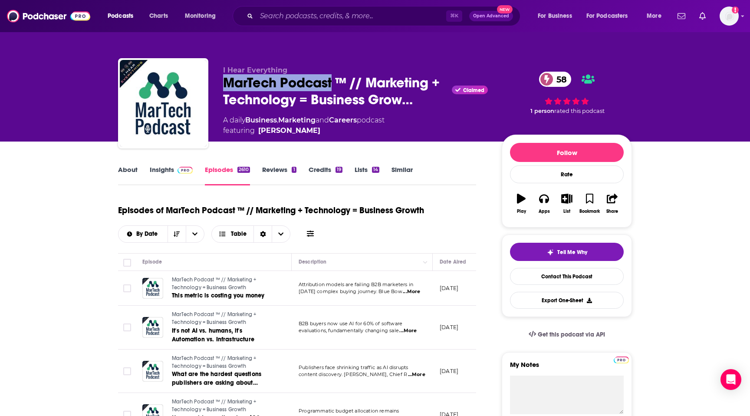
click at [167, 173] on link "Insights" at bounding box center [171, 175] width 43 height 20
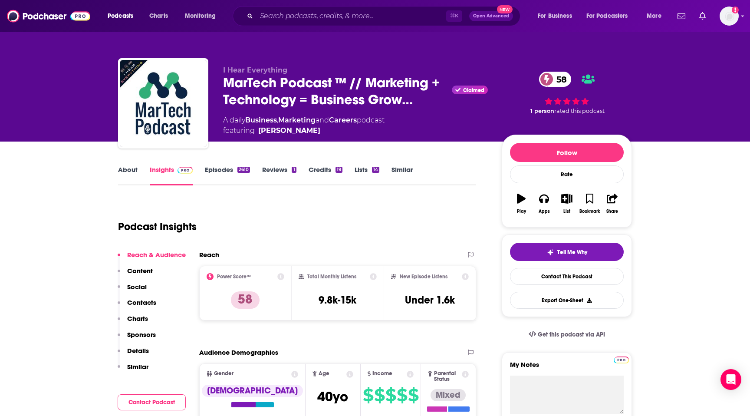
click at [241, 171] on div "2610" at bounding box center [243, 170] width 13 height 6
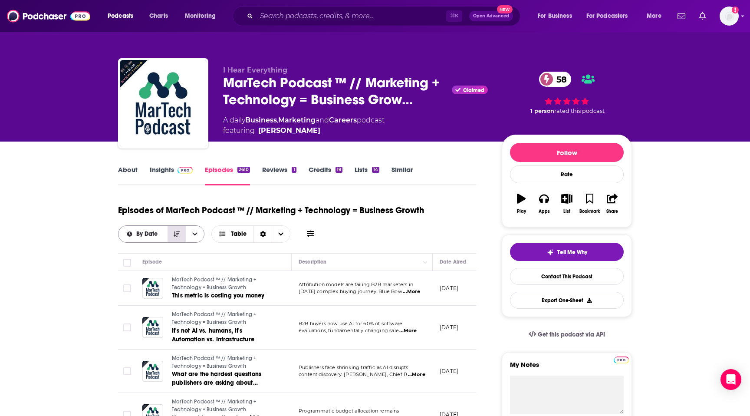
click at [174, 231] on icon "Sort Direction" at bounding box center [177, 234] width 6 height 6
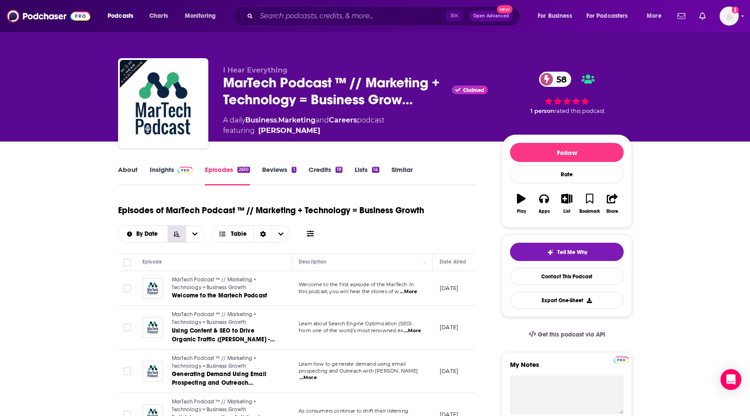
scroll to position [0, 45]
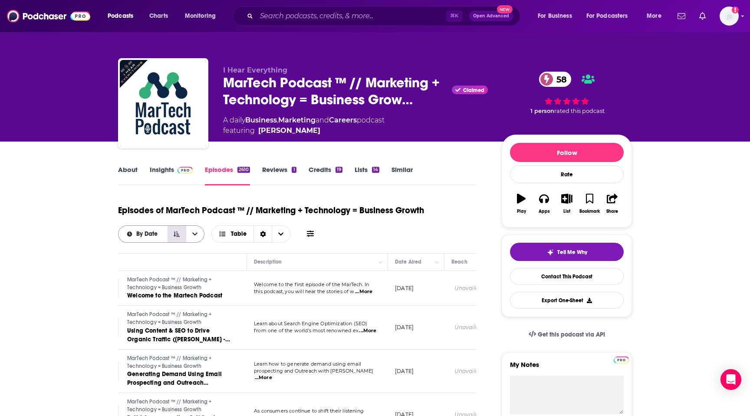
click at [174, 235] on icon "Sort Direction" at bounding box center [177, 234] width 6 height 6
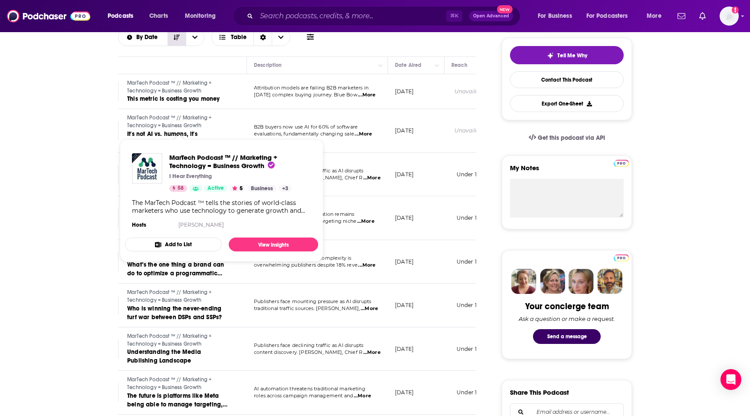
scroll to position [216, 0]
